Goal: Information Seeking & Learning: Learn about a topic

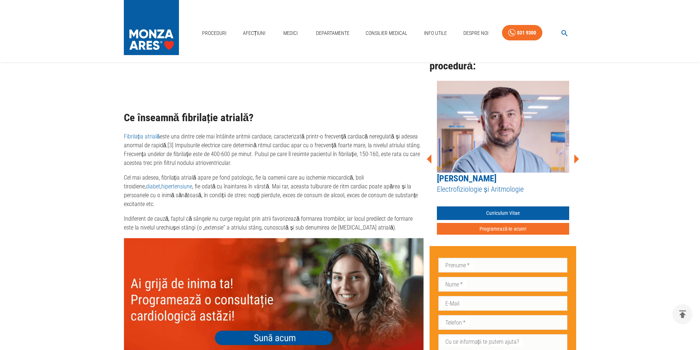
scroll to position [625, 0]
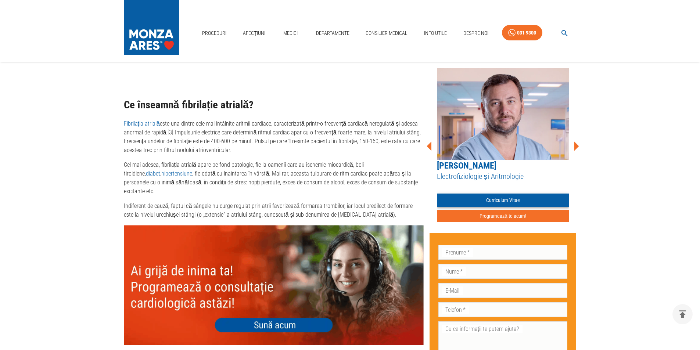
click at [506, 194] on link "Curriculum Vitae" at bounding box center [503, 201] width 132 height 14
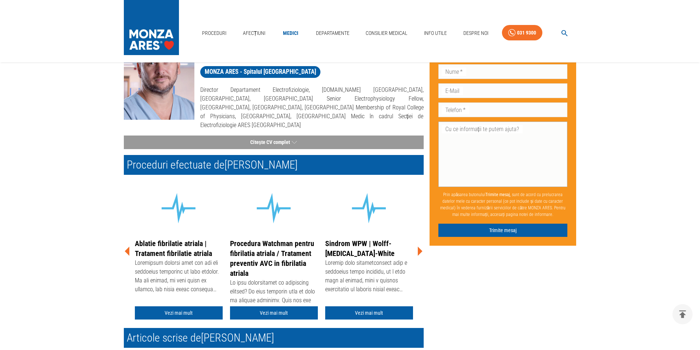
scroll to position [73, 0]
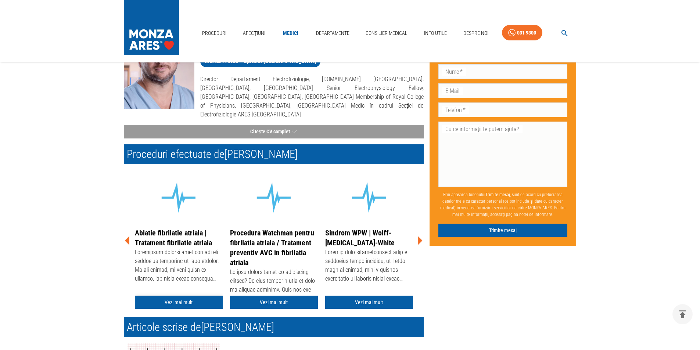
click at [180, 296] on link "Vezi mai mult" at bounding box center [179, 303] width 88 height 14
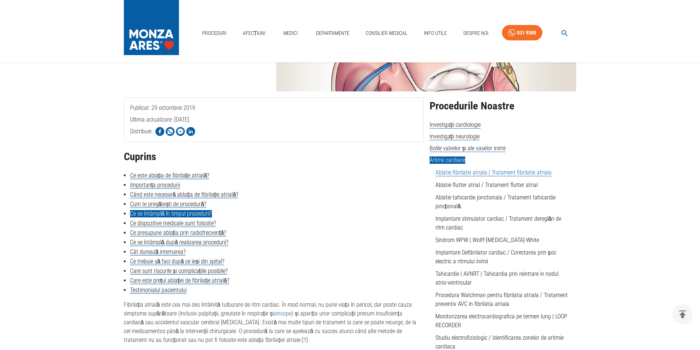
scroll to position [110, 0]
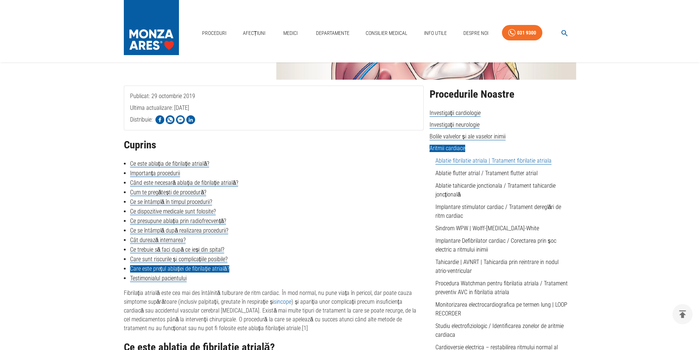
click at [192, 268] on link "Care este prețul ablației de fibrilație atrială?" at bounding box center [179, 268] width 99 height 7
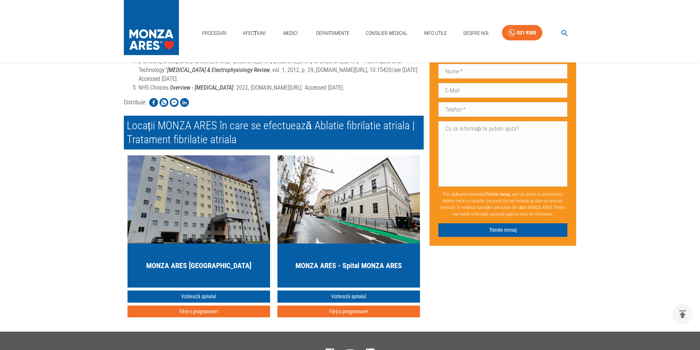
scroll to position [2121, 0]
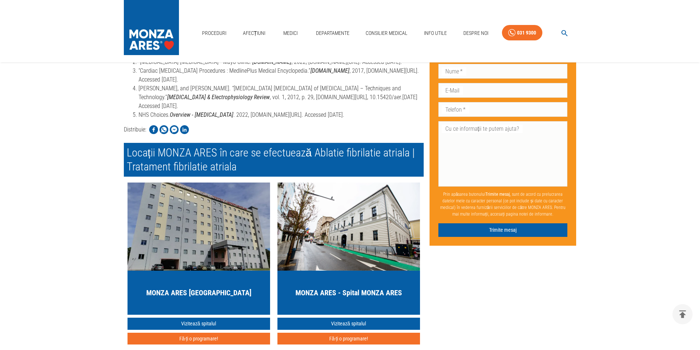
scroll to position [1843, 0]
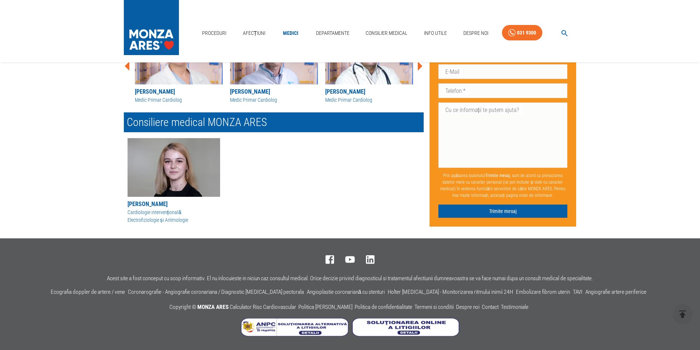
scroll to position [73, 0]
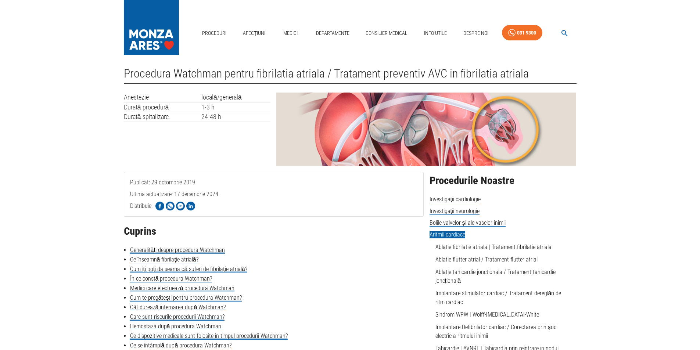
scroll to position [37, 0]
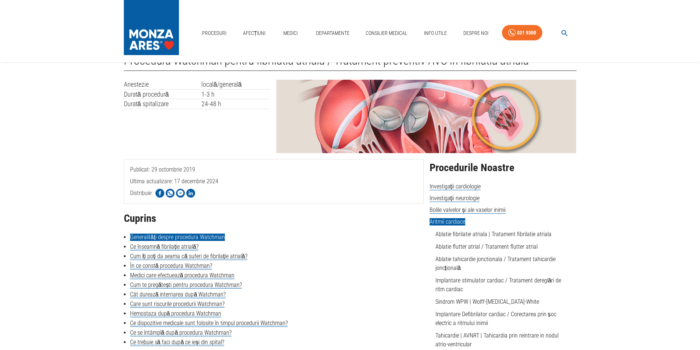
click at [210, 239] on link "Generalități despre procedura Watchman" at bounding box center [177, 237] width 95 height 7
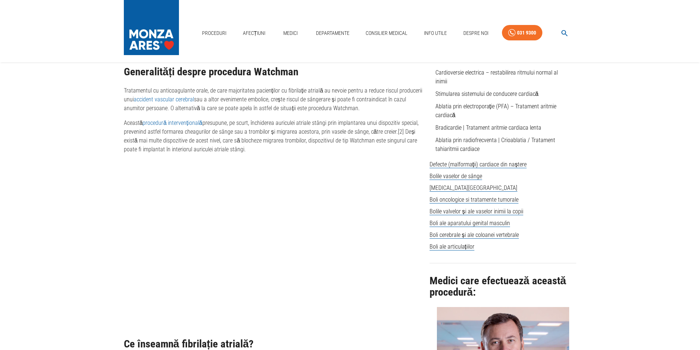
scroll to position [37, 0]
